Goal: Task Accomplishment & Management: Manage account settings

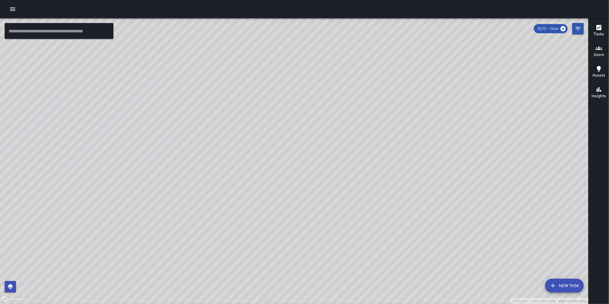
drag, startPoint x: 3, startPoint y: 3, endPoint x: 4, endPoint y: 6, distance: 2.9
click at [3, 4] on div at bounding box center [304, 9] width 609 height 18
click at [9, 10] on button "button" at bounding box center [12, 8] width 11 height 11
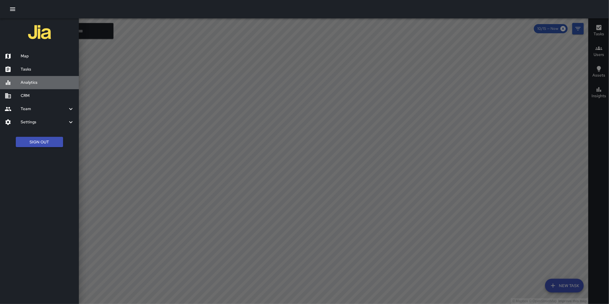
click at [32, 84] on h6 "Analytics" at bounding box center [48, 82] width 54 height 6
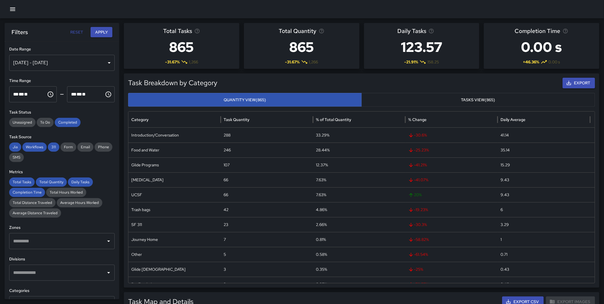
click at [59, 56] on div "[DATE] - [DATE]" at bounding box center [61, 63] width 105 height 16
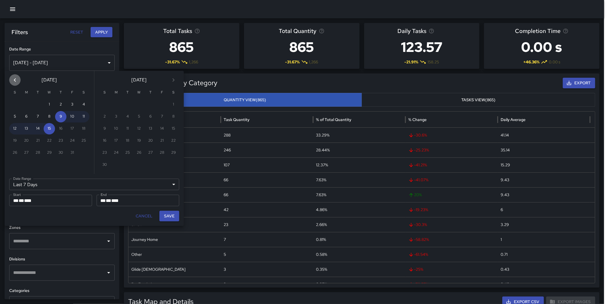
click at [13, 78] on icon "Previous month" at bounding box center [14, 80] width 7 height 7
click at [26, 103] on button "1" at bounding box center [26, 104] width 11 height 11
type input "******"
type input "**********"
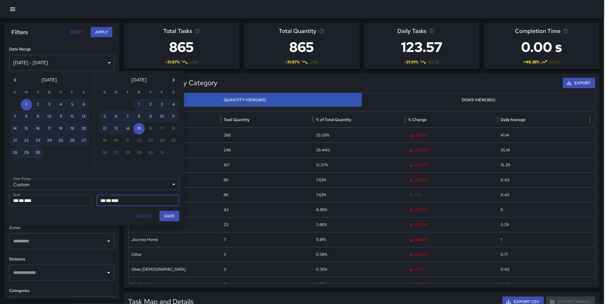
click at [38, 151] on button "30" at bounding box center [37, 152] width 11 height 11
type input "**********"
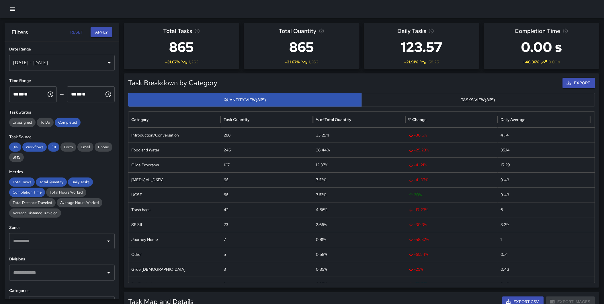
click at [55, 58] on div "[DATE] - [DATE]" at bounding box center [61, 63] width 105 height 16
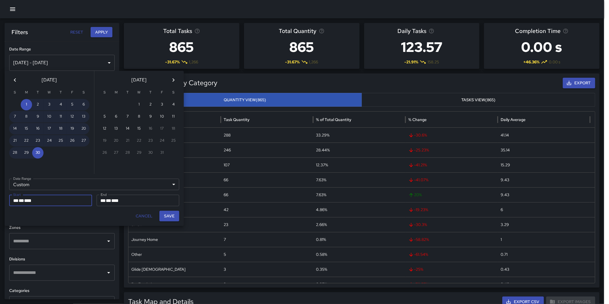
click at [168, 218] on button "Save" at bounding box center [169, 216] width 20 height 11
type input "**********"
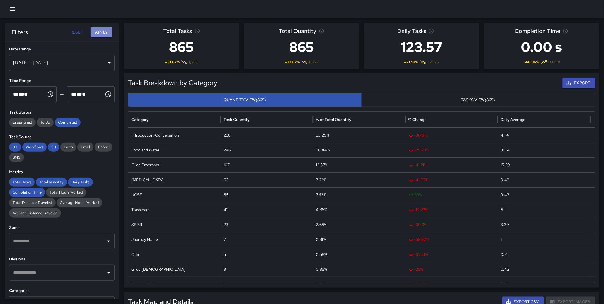
click at [102, 30] on button "Apply" at bounding box center [102, 32] width 22 height 11
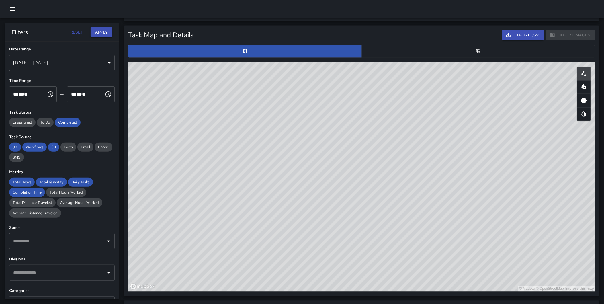
scroll to position [268, 0]
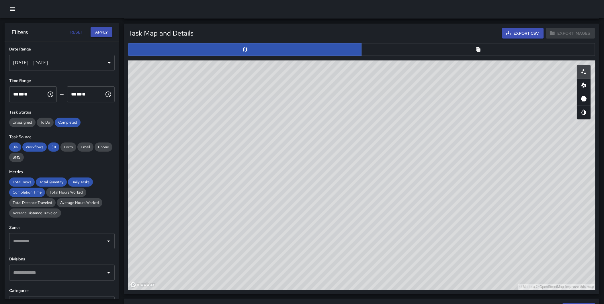
drag, startPoint x: 403, startPoint y: 167, endPoint x: 357, endPoint y: 301, distance: 142.2
click at [357, 301] on div "Total Tasks 2,498 -68.64 % 7,965 Total Quantity 2,498 -68.64 % 7,965 Daily Task…" at bounding box center [364, 165] width 480 height 820
drag, startPoint x: 417, startPoint y: 184, endPoint x: 441, endPoint y: 225, distance: 47.3
click at [441, 225] on div "© Mapbox © OpenStreetMap Improve this map" at bounding box center [361, 174] width 467 height 229
drag, startPoint x: 433, startPoint y: 192, endPoint x: 437, endPoint y: 212, distance: 20.0
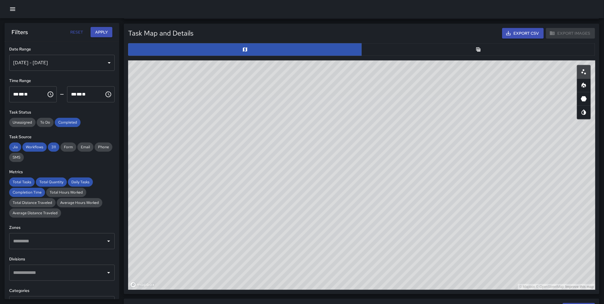
click at [437, 212] on div "© Mapbox © OpenStreetMap Improve this map" at bounding box center [361, 174] width 467 height 229
drag, startPoint x: 478, startPoint y: 187, endPoint x: 478, endPoint y: 195, distance: 8.0
click at [478, 195] on div "© Mapbox © OpenStreetMap Improve this map" at bounding box center [361, 174] width 467 height 229
click at [477, 195] on div "© Mapbox © OpenStreetMap Improve this map" at bounding box center [361, 174] width 467 height 229
drag, startPoint x: 416, startPoint y: 153, endPoint x: 416, endPoint y: 158, distance: 4.9
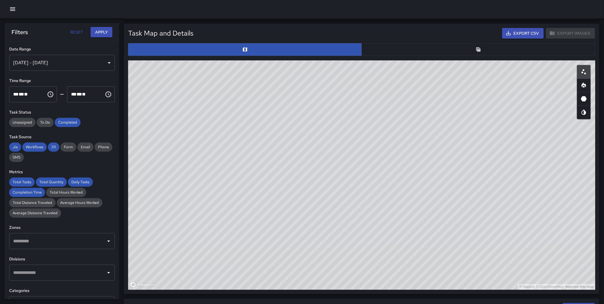
click at [416, 158] on div "© Mapbox © OpenStreetMap Improve this map" at bounding box center [361, 174] width 467 height 229
click at [478, 47] on icon "Table" at bounding box center [479, 50] width 6 height 6
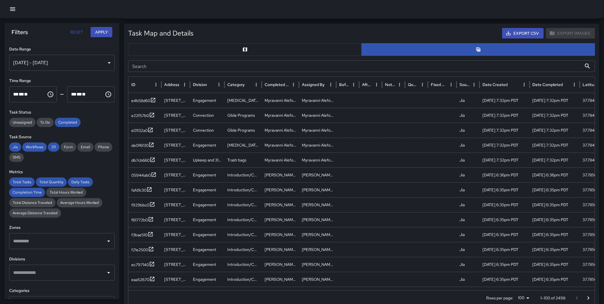
type button "table"
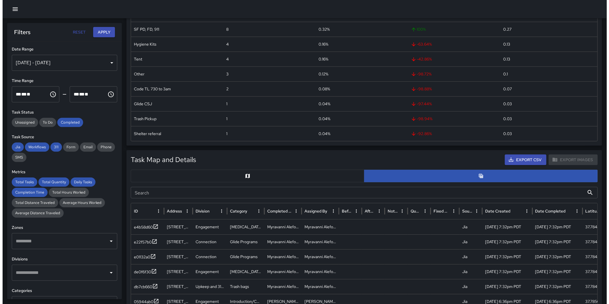
scroll to position [0, 0]
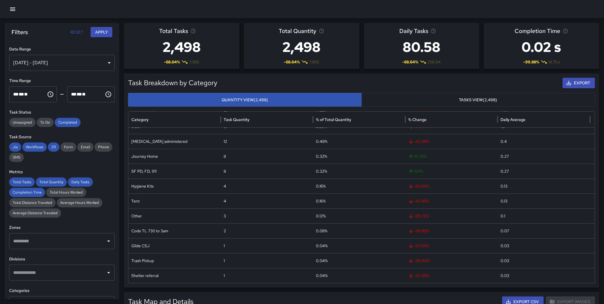
click at [8, 8] on button "button" at bounding box center [12, 8] width 11 height 11
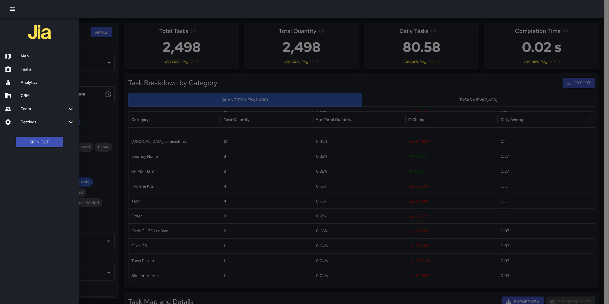
click at [24, 59] on h6 "Map" at bounding box center [48, 56] width 54 height 6
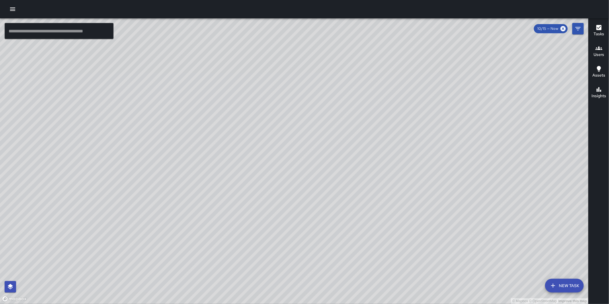
drag, startPoint x: 354, startPoint y: 182, endPoint x: 331, endPoint y: 226, distance: 49.8
click at [331, 226] on div "© Mapbox © OpenStreetMap Improve this map" at bounding box center [294, 161] width 588 height 286
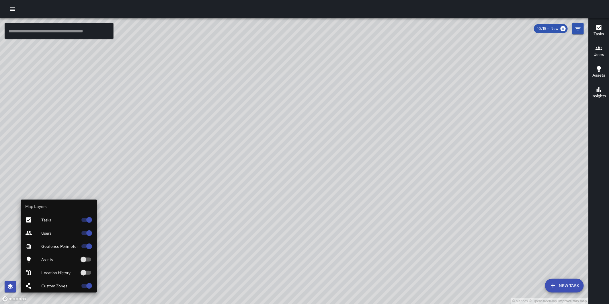
click at [10, 285] on icon "button" at bounding box center [10, 286] width 5 height 5
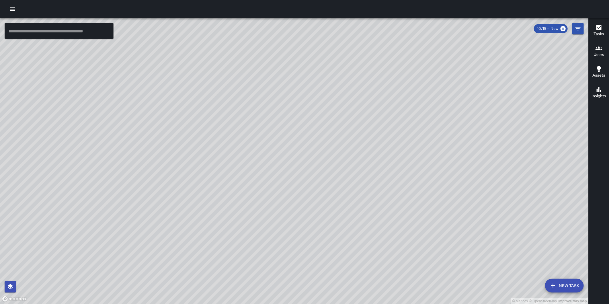
drag, startPoint x: 315, startPoint y: 184, endPoint x: 310, endPoint y: 199, distance: 15.5
click at [310, 199] on div "© Mapbox © OpenStreetMap Improve this map" at bounding box center [294, 161] width 588 height 286
drag, startPoint x: 434, startPoint y: 210, endPoint x: 440, endPoint y: 201, distance: 10.3
click at [440, 201] on div "© Mapbox © OpenStreetMap Improve this map" at bounding box center [294, 161] width 588 height 286
click at [577, 29] on icon "Filters" at bounding box center [577, 28] width 5 height 3
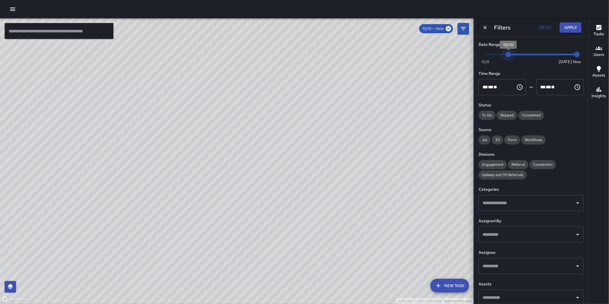
type input "*"
drag, startPoint x: 562, startPoint y: 53, endPoint x: 512, endPoint y: 44, distance: 51.2
click at [486, 56] on span "10/8" at bounding box center [485, 55] width 6 height 6
click at [571, 28] on button "Apply" at bounding box center [571, 27] width 22 height 11
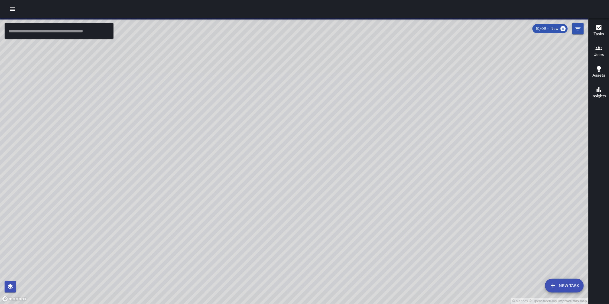
drag, startPoint x: 477, startPoint y: 193, endPoint x: 474, endPoint y: 185, distance: 8.4
click at [474, 185] on div "© Mapbox © OpenStreetMap Improve this map" at bounding box center [294, 161] width 588 height 286
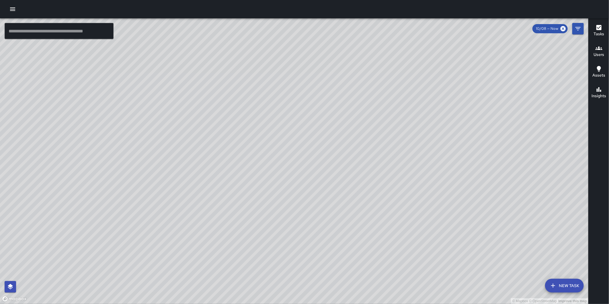
drag, startPoint x: 498, startPoint y: 208, endPoint x: 497, endPoint y: 214, distance: 6.6
click at [497, 214] on div "© Mapbox © OpenStreetMap Improve this map" at bounding box center [294, 161] width 588 height 286
drag, startPoint x: 403, startPoint y: 146, endPoint x: 401, endPoint y: 149, distance: 3.9
click at [401, 149] on div "© Mapbox © OpenStreetMap Improve this map" at bounding box center [294, 161] width 588 height 286
drag, startPoint x: 433, startPoint y: 148, endPoint x: 433, endPoint y: 156, distance: 7.2
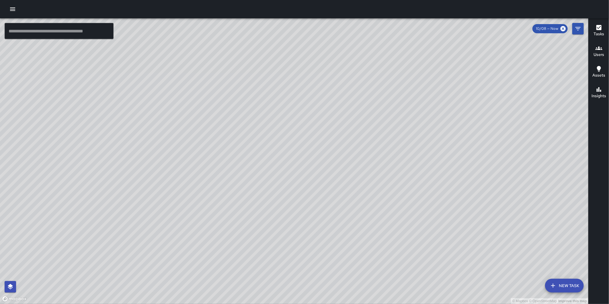
click at [433, 156] on div "© Mapbox © OpenStreetMap Improve this map" at bounding box center [294, 161] width 588 height 286
drag, startPoint x: 382, startPoint y: 170, endPoint x: 383, endPoint y: 167, distance: 2.9
click at [383, 167] on div "© Mapbox © OpenStreetMap Improve this map" at bounding box center [294, 161] width 588 height 286
click at [16, 9] on button "button" at bounding box center [12, 8] width 11 height 11
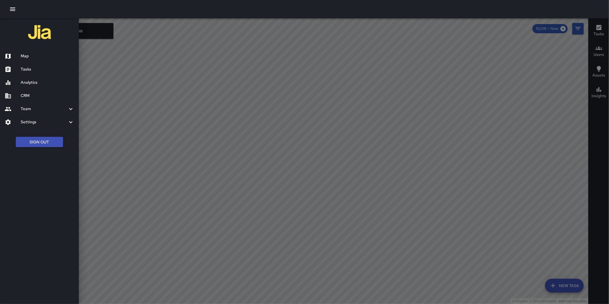
click at [40, 143] on button "Sign Out" at bounding box center [39, 142] width 47 height 11
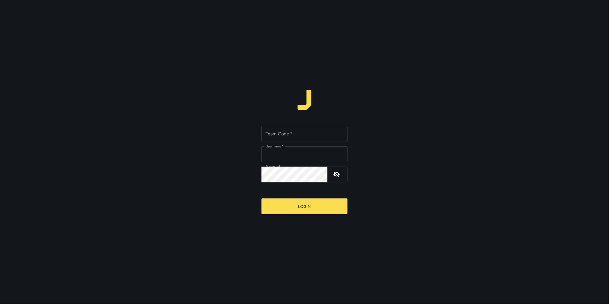
type input "**********"
click at [294, 130] on input "Team Code   *" at bounding box center [304, 134] width 86 height 16
type input "*"
type input "****"
click at [261, 198] on button "Login" at bounding box center [304, 206] width 86 height 16
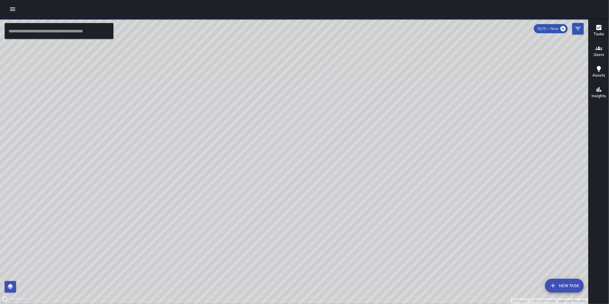
click at [13, 10] on icon "button" at bounding box center [12, 9] width 7 height 7
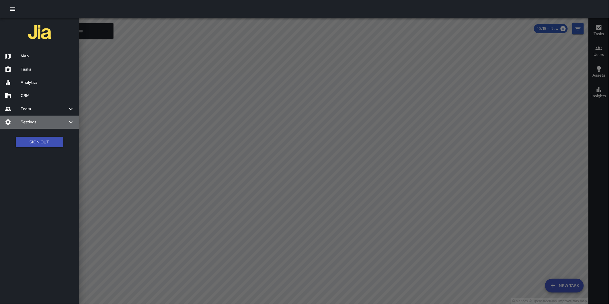
click at [36, 121] on h6 "Settings" at bounding box center [44, 122] width 47 height 6
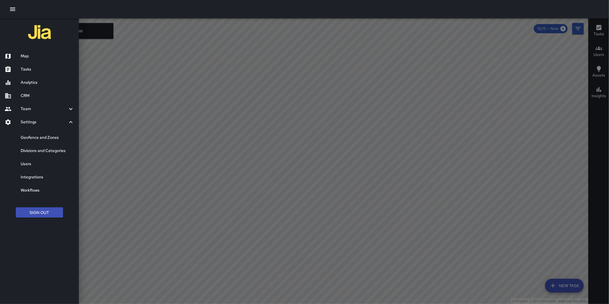
click at [43, 153] on h6 "Divisions and Categories" at bounding box center [48, 151] width 54 height 6
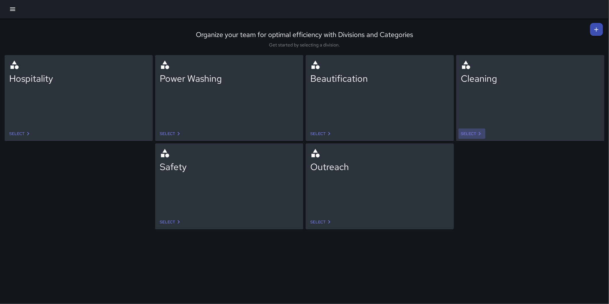
click at [469, 132] on link "Select" at bounding box center [471, 133] width 27 height 11
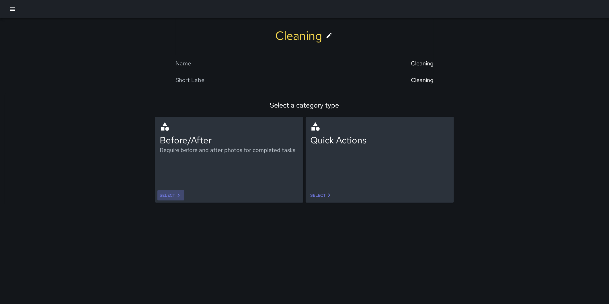
click at [170, 194] on link "Select" at bounding box center [170, 195] width 27 height 11
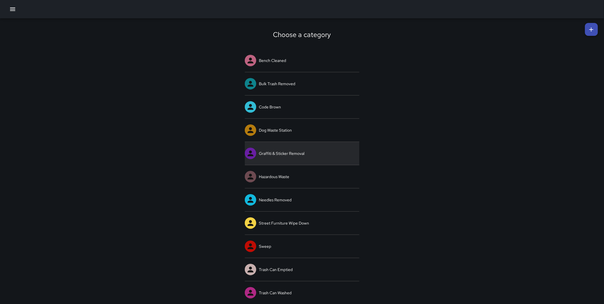
scroll to position [6, 0]
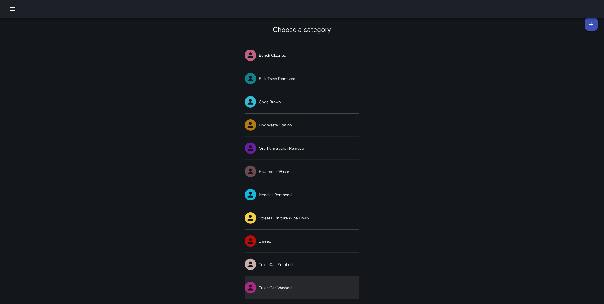
click at [294, 282] on link "Trash Can Washed" at bounding box center [302, 287] width 115 height 23
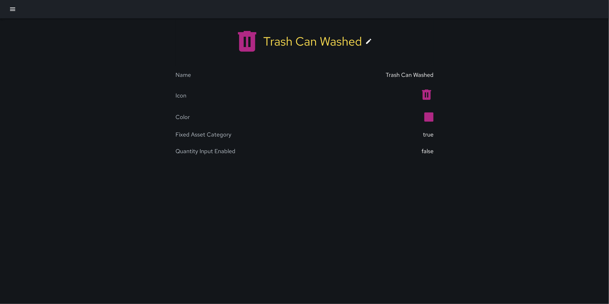
click at [370, 42] on icon at bounding box center [368, 41] width 7 height 7
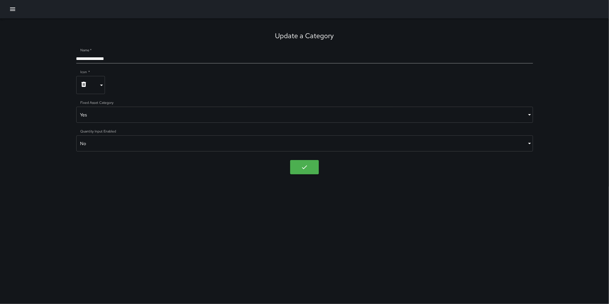
click at [123, 115] on body "**********" at bounding box center [304, 152] width 609 height 304
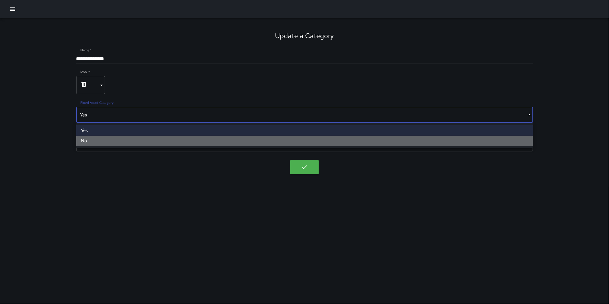
click at [121, 137] on li "No" at bounding box center [304, 141] width 457 height 10
type input "*****"
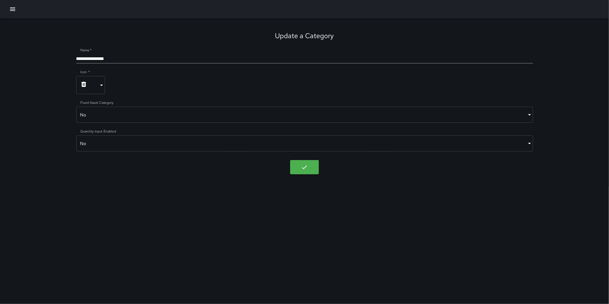
click at [194, 175] on div "**********" at bounding box center [304, 102] width 609 height 169
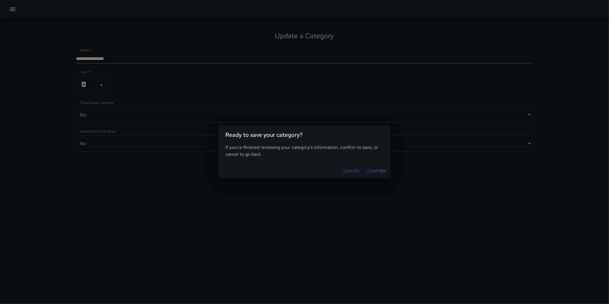
click at [310, 165] on body "**********" at bounding box center [304, 152] width 609 height 304
click at [382, 169] on button "Confirm" at bounding box center [377, 171] width 24 height 11
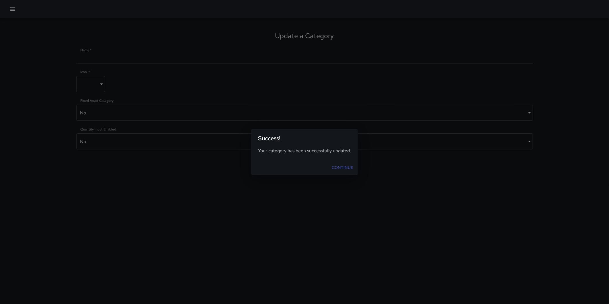
click at [343, 166] on link "Continue" at bounding box center [342, 167] width 26 height 11
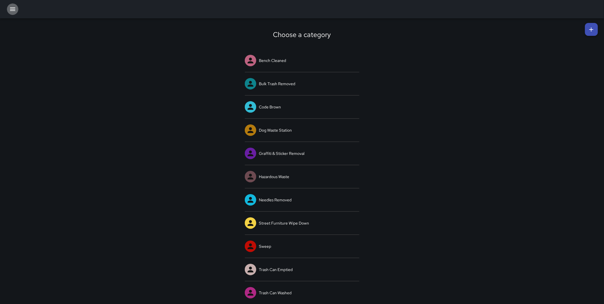
click at [15, 9] on icon "button" at bounding box center [12, 8] width 5 height 3
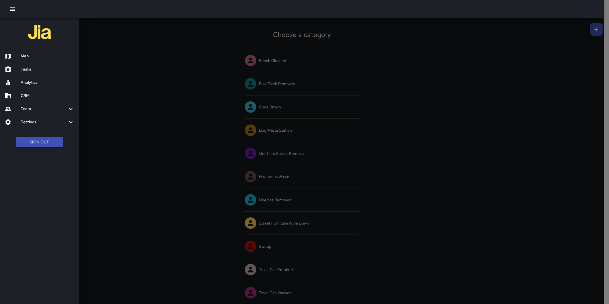
drag, startPoint x: 22, startPoint y: 79, endPoint x: 24, endPoint y: 82, distance: 3.1
click at [22, 79] on h6 "Analytics" at bounding box center [48, 82] width 54 height 6
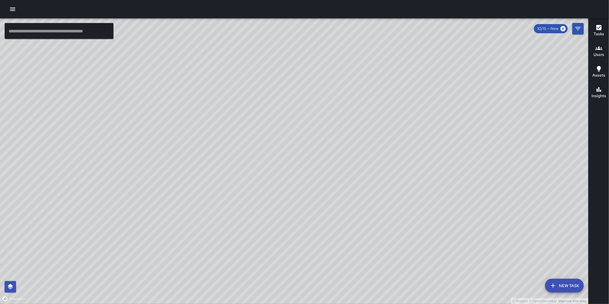
click at [14, 9] on icon "button" at bounding box center [12, 8] width 5 height 3
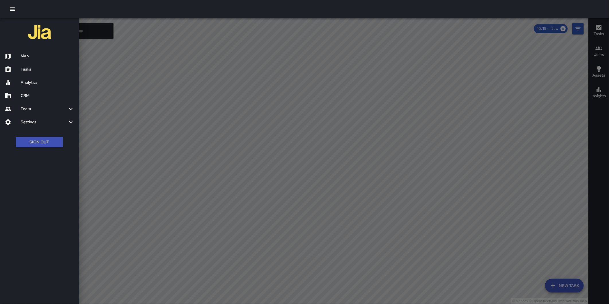
click at [44, 121] on h6 "Settings" at bounding box center [44, 122] width 47 height 6
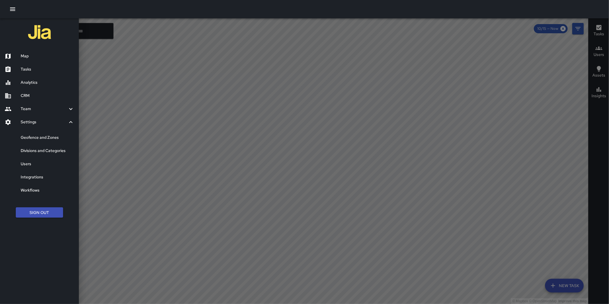
click at [36, 160] on div "Users" at bounding box center [39, 163] width 79 height 13
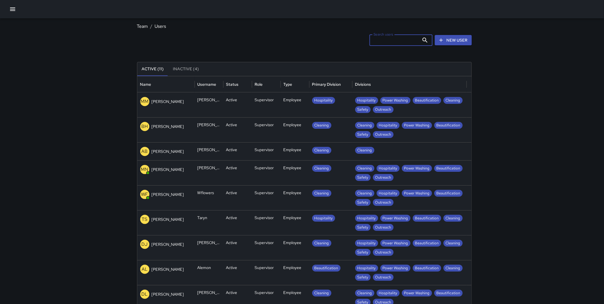
click at [396, 41] on input "Search users" at bounding box center [395, 39] width 50 height 11
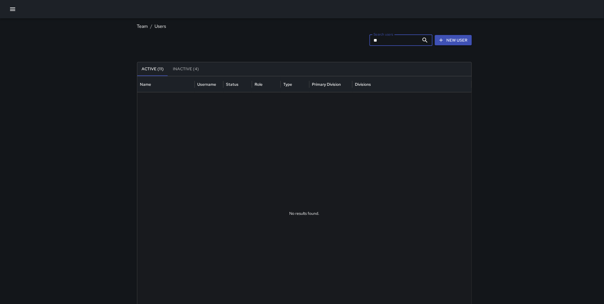
type input "*"
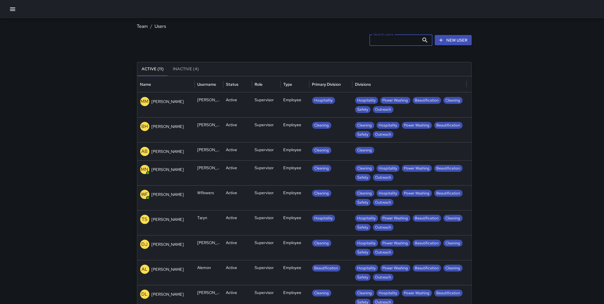
click at [460, 36] on link "New User" at bounding box center [453, 40] width 37 height 11
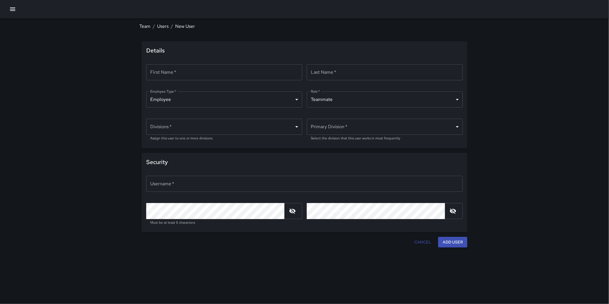
click at [209, 70] on input "First Name   *" at bounding box center [224, 72] width 156 height 16
type input "*******"
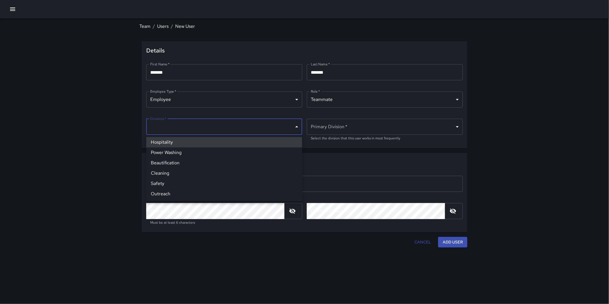
click at [257, 126] on body "Team / Users / New User Details First Name   * ******* First Name   * ​ Last Na…" at bounding box center [304, 152] width 609 height 304
click at [257, 123] on div at bounding box center [304, 152] width 609 height 304
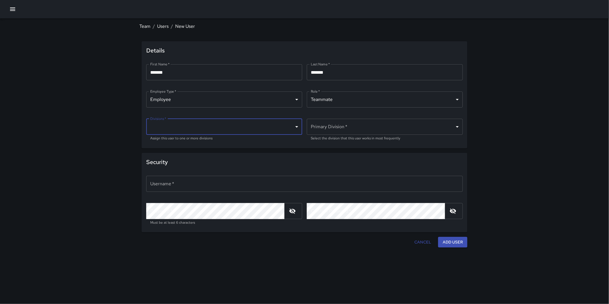
click at [11, 9] on icon "button" at bounding box center [12, 9] width 7 height 7
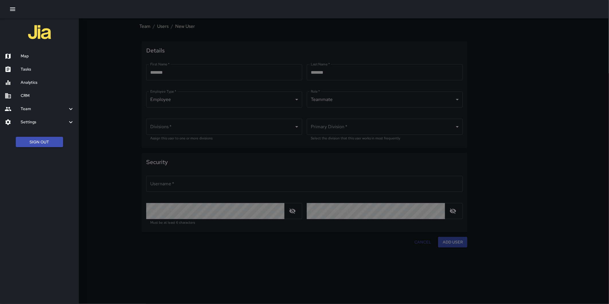
click at [39, 143] on button "Sign Out" at bounding box center [39, 142] width 47 height 11
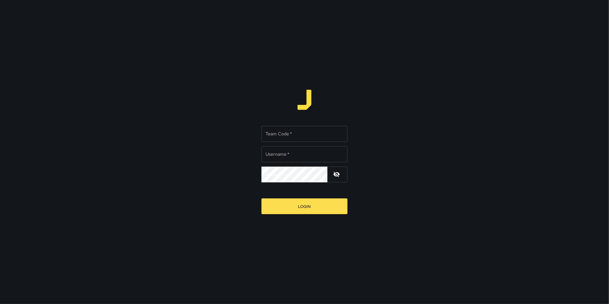
click at [288, 125] on form "Team Code   * Team Code   * Username   * Username   * Password   * Password   *…" at bounding box center [304, 162] width 86 height 105
type input "**********"
click at [286, 133] on input "Team Code   *" at bounding box center [304, 134] width 86 height 16
type input "*******"
click at [261, 198] on button "Login" at bounding box center [304, 206] width 86 height 16
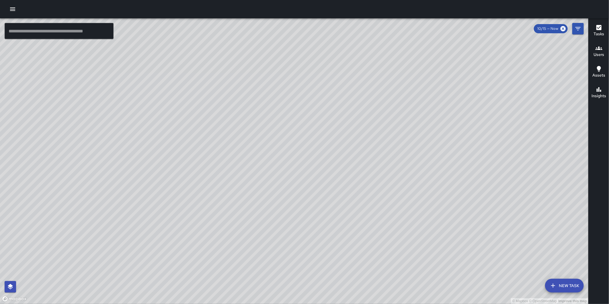
click at [10, 9] on icon "button" at bounding box center [12, 9] width 7 height 7
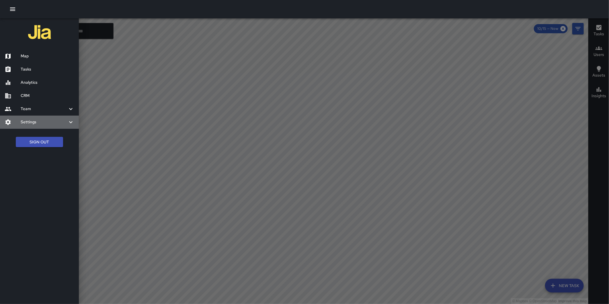
click at [35, 125] on div "Settings" at bounding box center [39, 122] width 79 height 13
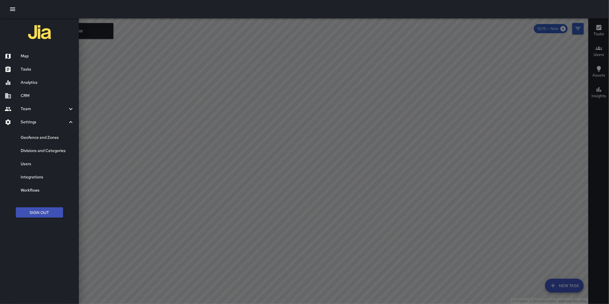
click at [36, 158] on div "Users" at bounding box center [39, 163] width 79 height 13
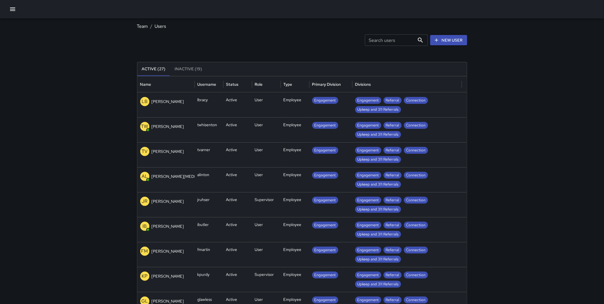
click at [393, 42] on input "Search users" at bounding box center [390, 39] width 50 height 11
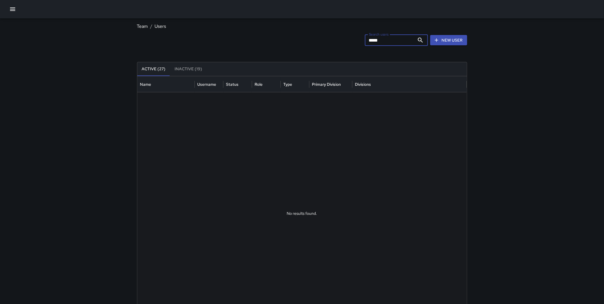
type input "*****"
click at [192, 70] on button "Inactive (19)" at bounding box center [188, 69] width 37 height 14
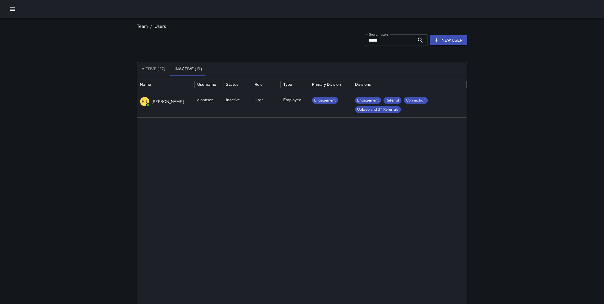
click at [235, 106] on div "Inactive" at bounding box center [237, 104] width 29 height 25
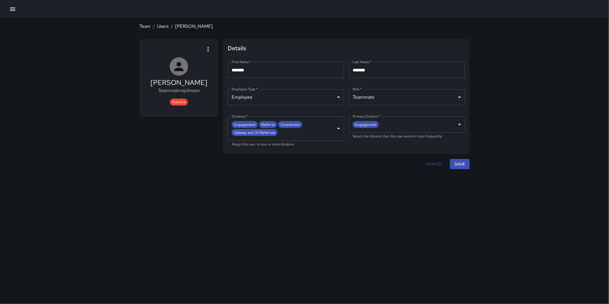
click at [211, 49] on icon "button" at bounding box center [208, 49] width 7 height 7
click at [205, 64] on span "Activate user" at bounding box center [196, 64] width 27 height 7
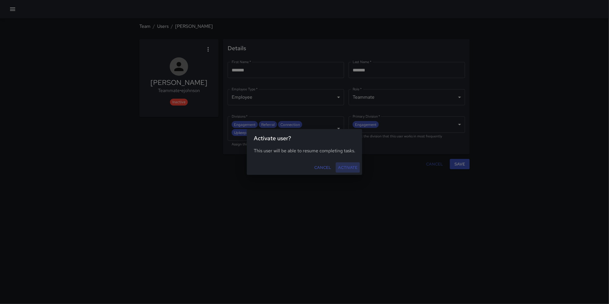
click at [347, 166] on button "Activate" at bounding box center [348, 167] width 24 height 11
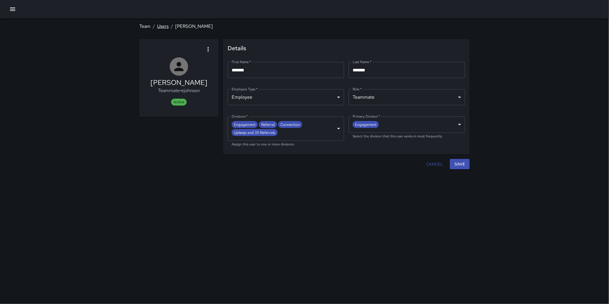
click at [164, 27] on link "Users" at bounding box center [162, 26] width 11 height 6
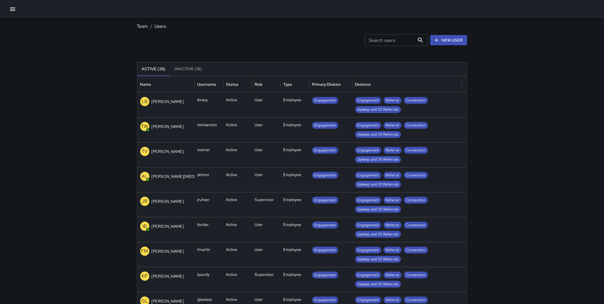
click at [382, 37] on div "Search users Search users" at bounding box center [396, 39] width 63 height 11
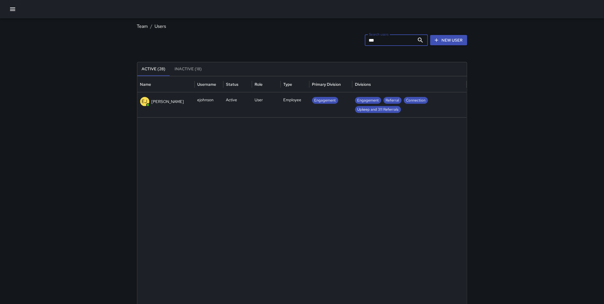
type input "***"
click at [193, 101] on div "EJ Ezellia Johnson" at bounding box center [165, 104] width 57 height 25
